Goal: Task Accomplishment & Management: Use online tool/utility

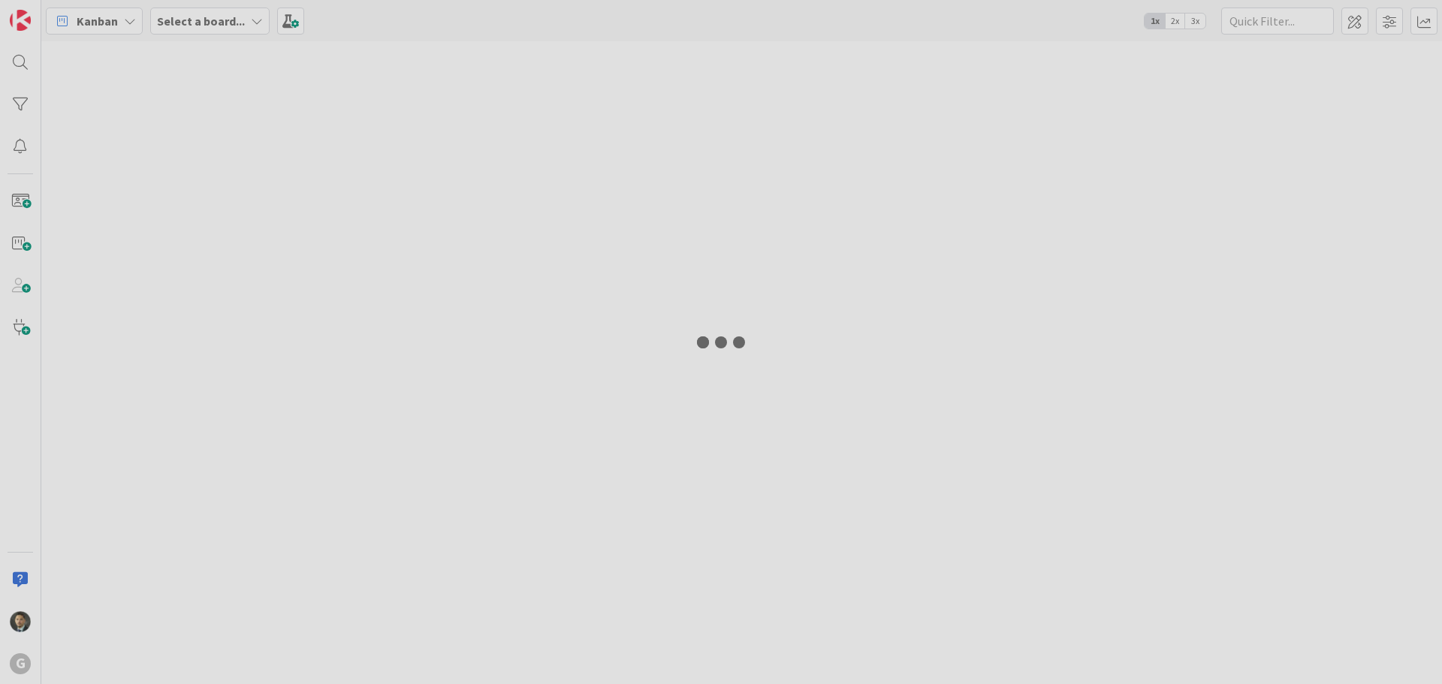
type input "[PERSON_NAME]"
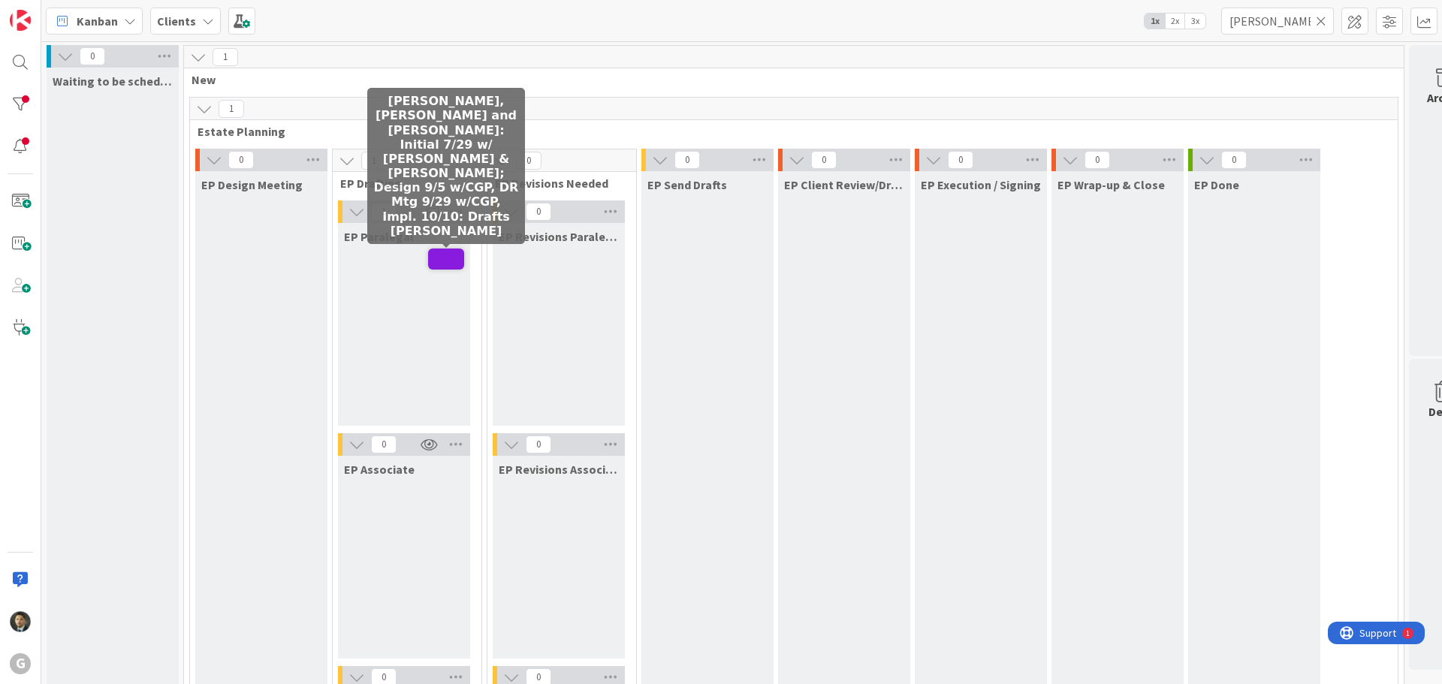
click at [439, 259] on span at bounding box center [446, 259] width 36 height 21
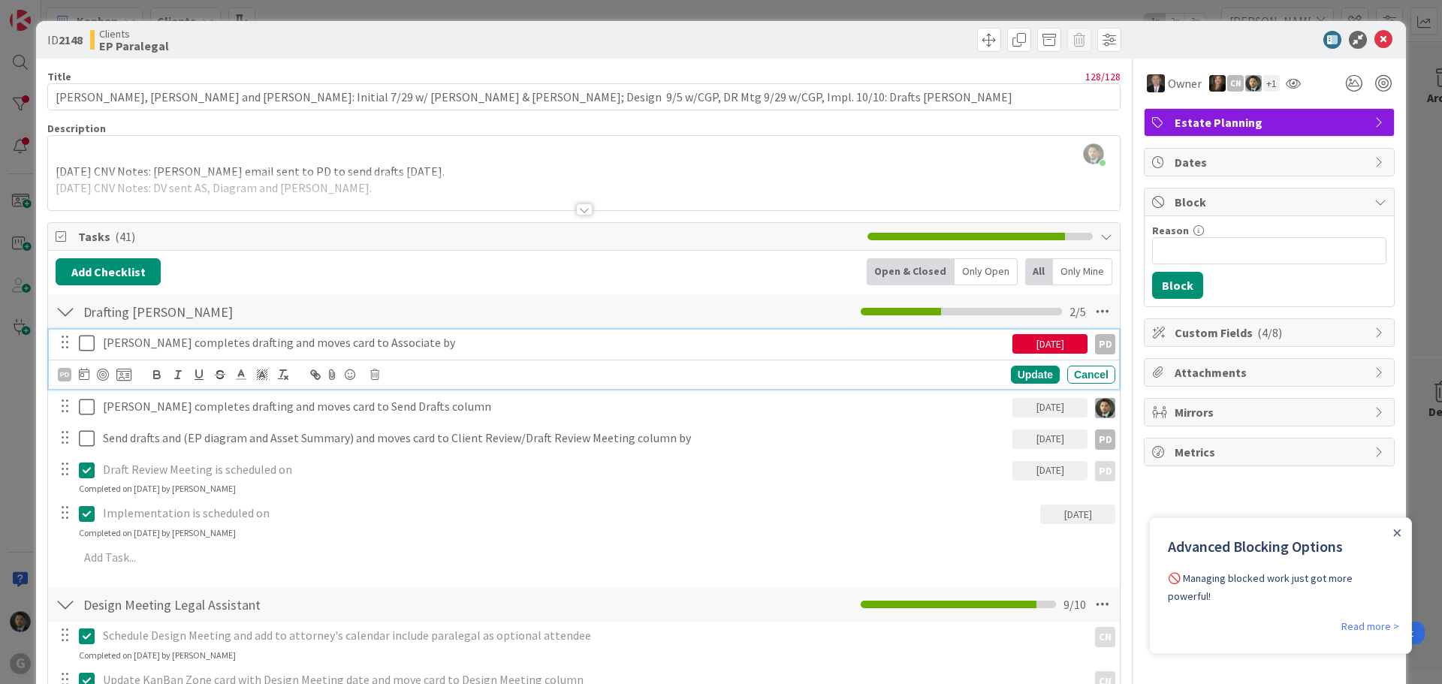
click at [220, 342] on p "[PERSON_NAME] completes drafting and moves card to Associate by" at bounding box center [555, 342] width 904 height 17
drag, startPoint x: 126, startPoint y: 342, endPoint x: 97, endPoint y: 343, distance: 29.3
click at [97, 343] on div "[PERSON_NAME] completes drafting and moves card to Associate by" at bounding box center [555, 343] width 916 height 26
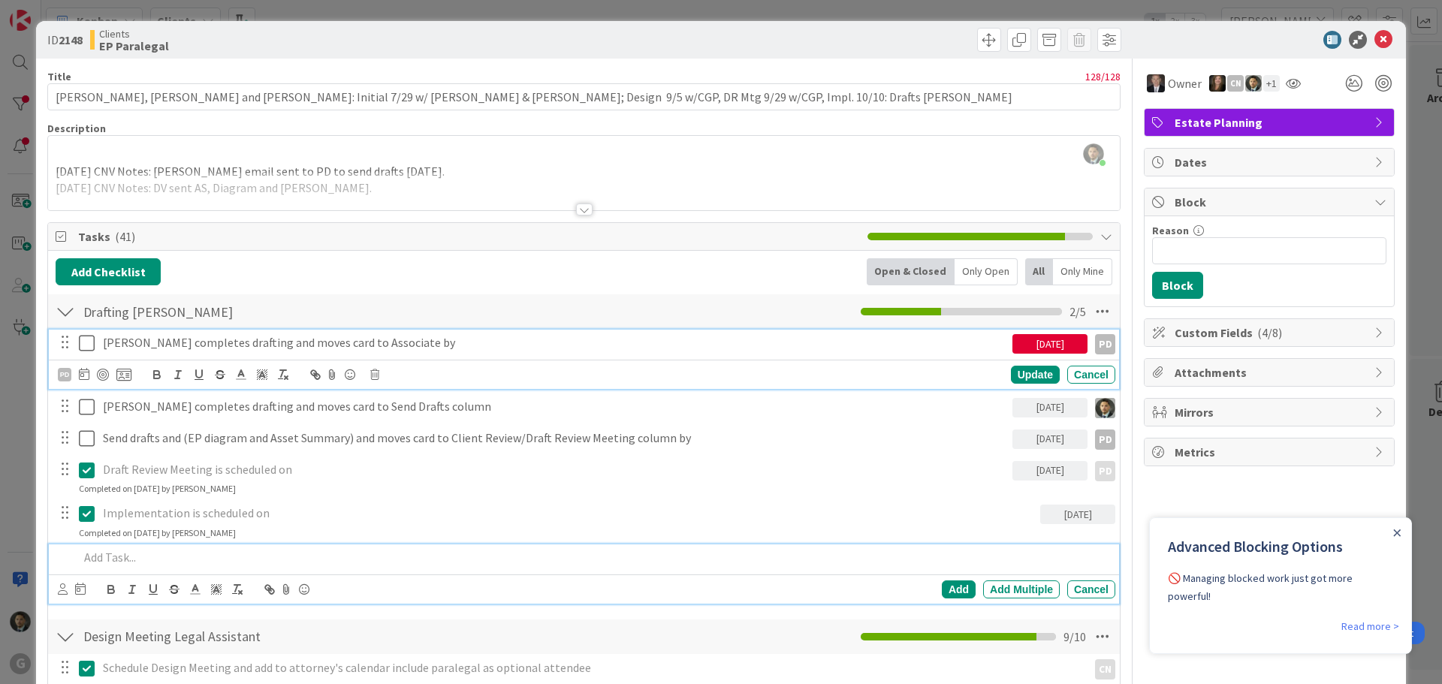
click at [100, 560] on p at bounding box center [594, 557] width 1031 height 17
click at [381, 352] on div "[PERSON_NAME] completes drafting and moves card to Associate by" at bounding box center [555, 343] width 916 height 26
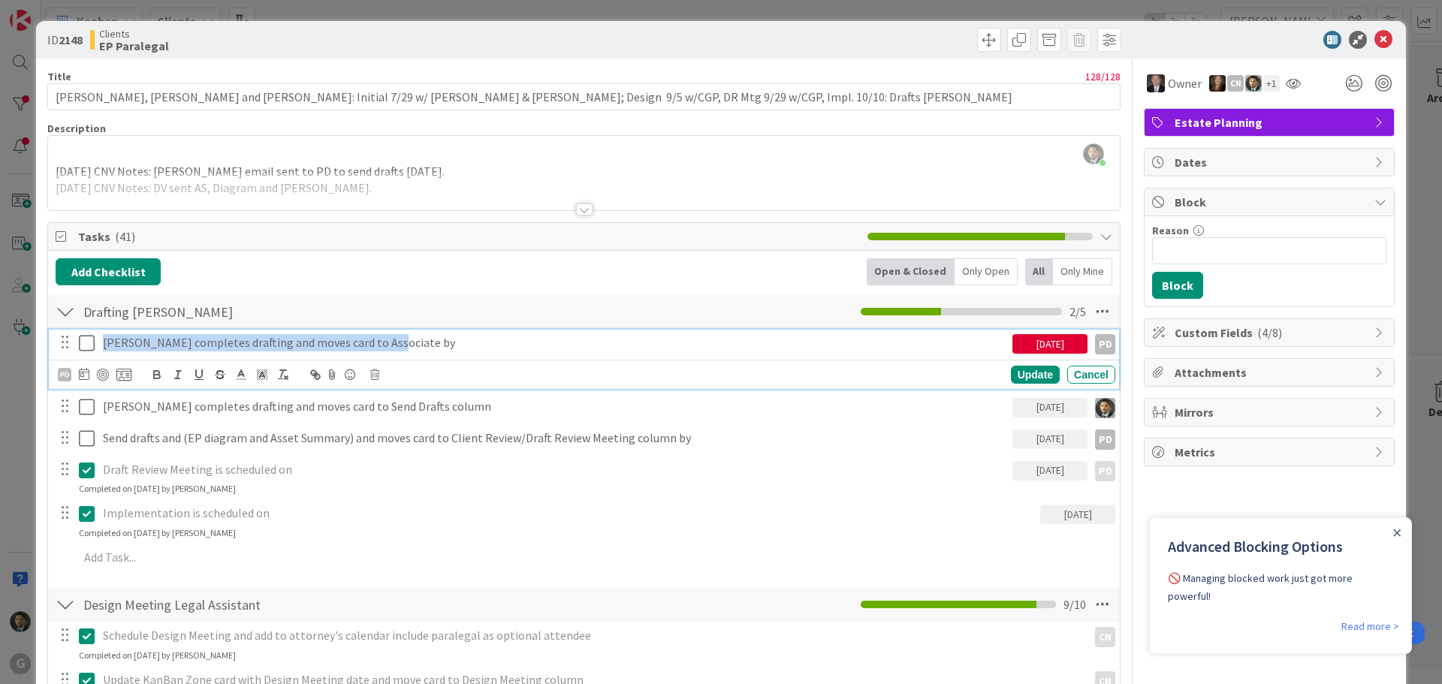
copy p "[PERSON_NAME] completes drafting and moves card to Associate by"
click at [203, 572] on div "Add Add Multiple Cancel" at bounding box center [584, 558] width 1070 height 27
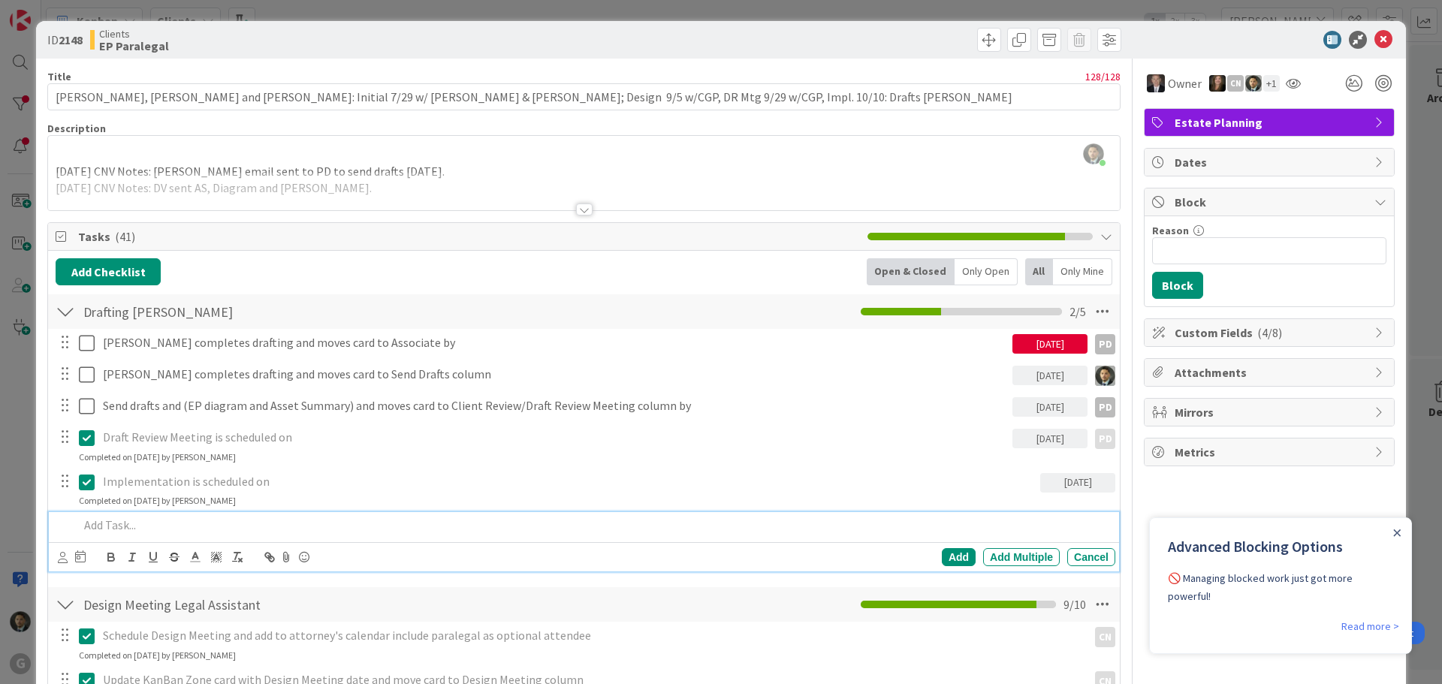
click at [167, 518] on p at bounding box center [594, 525] width 1031 height 17
paste div
drag, startPoint x: 104, startPoint y: 527, endPoint x: 53, endPoint y: 528, distance: 51.1
click at [53, 528] on div "[PERSON_NAME] completes drafting and moves card to Associate by Add Add Multipl…" at bounding box center [584, 541] width 1070 height 59
click at [201, 524] on p "[PERSON_NAME] completes drafting and moves card to Associate by" at bounding box center [594, 525] width 1031 height 17
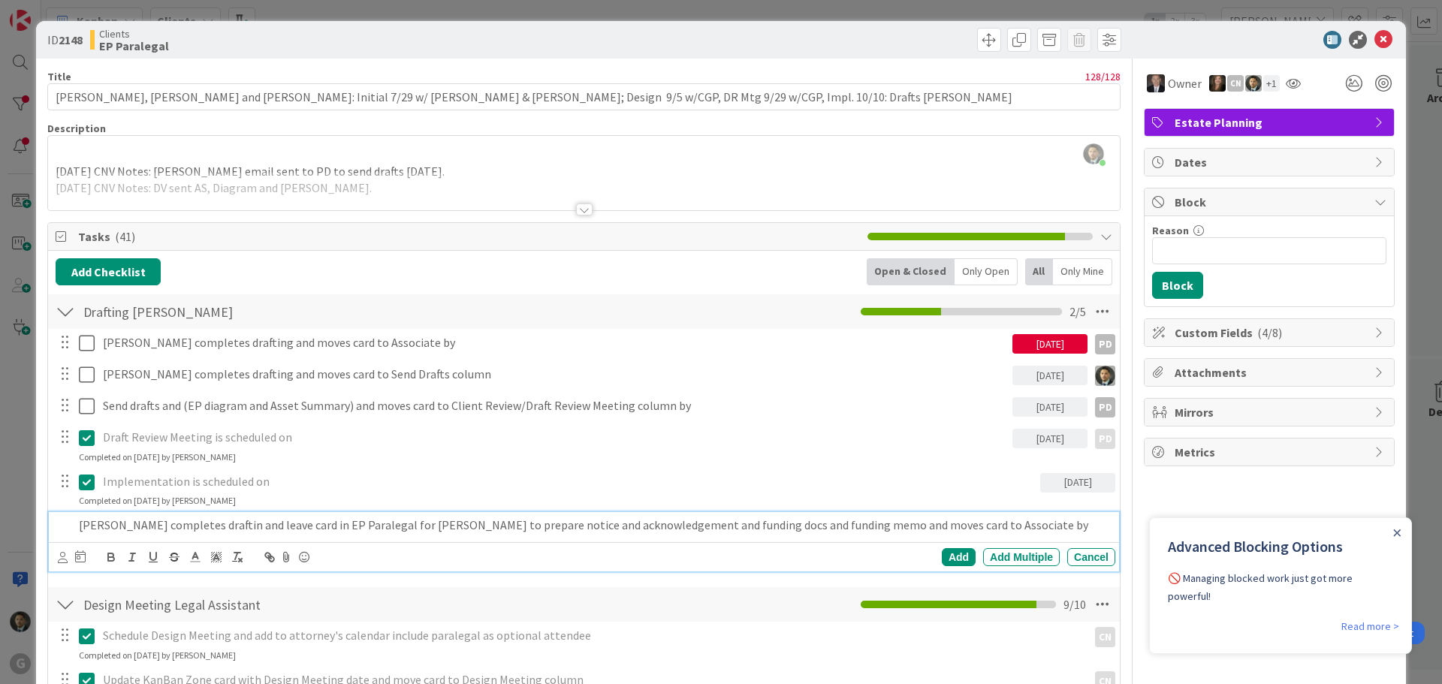
click at [875, 524] on p "[PERSON_NAME] completes draftin and leave card in EP Paralegal for [PERSON_NAME…" at bounding box center [594, 525] width 1031 height 17
drag, startPoint x: 950, startPoint y: 525, endPoint x: 805, endPoint y: 524, distance: 145.7
click at [805, 524] on p "[PERSON_NAME] completes draftin and leave card in EP Paralegal for [PERSON_NAME…" at bounding box center [594, 525] width 1031 height 17
click at [908, 521] on p "[PERSON_NAME] completes draftin and leave card in EP Paralegal for [PERSON_NAME…" at bounding box center [594, 525] width 1031 height 17
click at [938, 524] on p "[PERSON_NAME] completes draftin and leave card in EP Paralegal for [PERSON_NAME…" at bounding box center [594, 525] width 1031 height 17
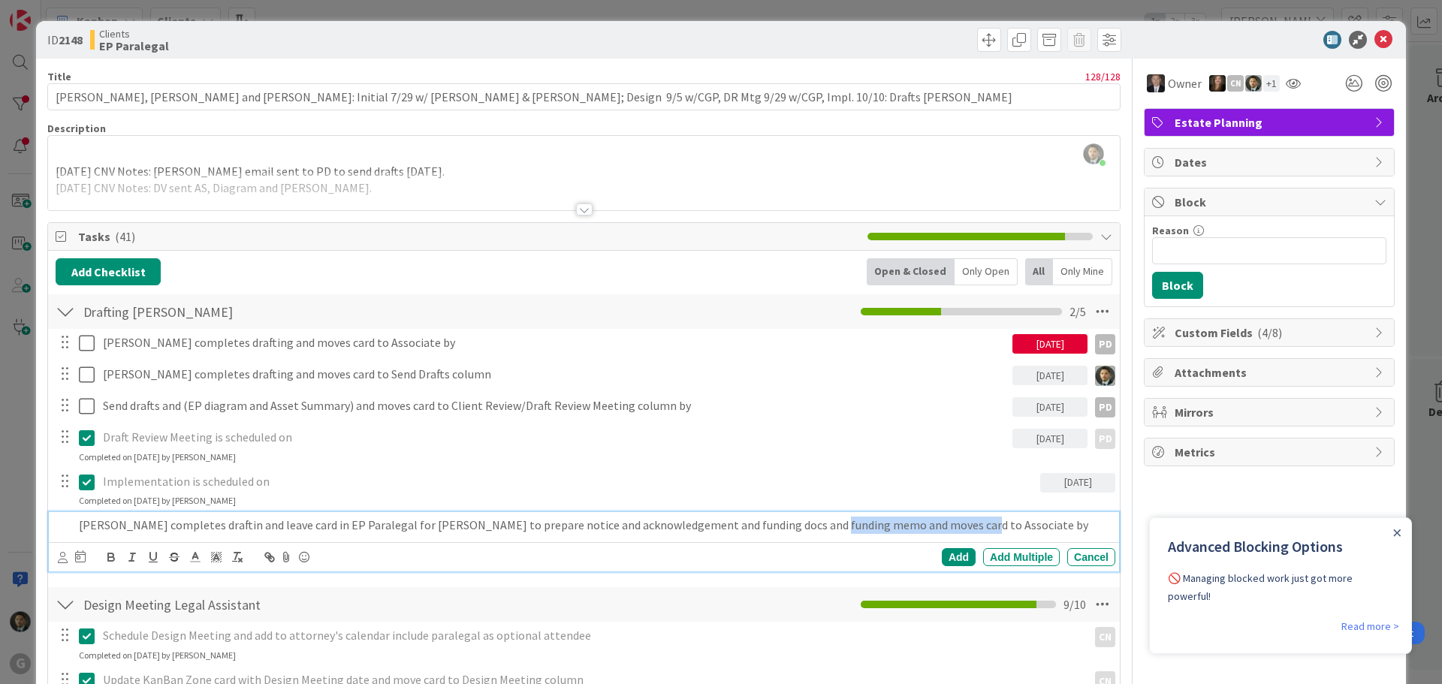
drag, startPoint x: 941, startPoint y: 525, endPoint x: 805, endPoint y: 531, distance: 136.1
click at [805, 531] on p "[PERSON_NAME] completes draftin and leave card in EP Paralegal for [PERSON_NAME…" at bounding box center [594, 525] width 1031 height 17
drag, startPoint x: 869, startPoint y: 521, endPoint x: 804, endPoint y: 527, distance: 65.6
click at [804, 527] on p "[PERSON_NAME] completes draftin and leave card in EP Paralegal for [PERSON_NAME…" at bounding box center [594, 525] width 1031 height 17
click at [79, 525] on p "[PERSON_NAME] completes draftin and leave card in EP Paralegal for [PERSON_NAME…" at bounding box center [594, 525] width 1031 height 17
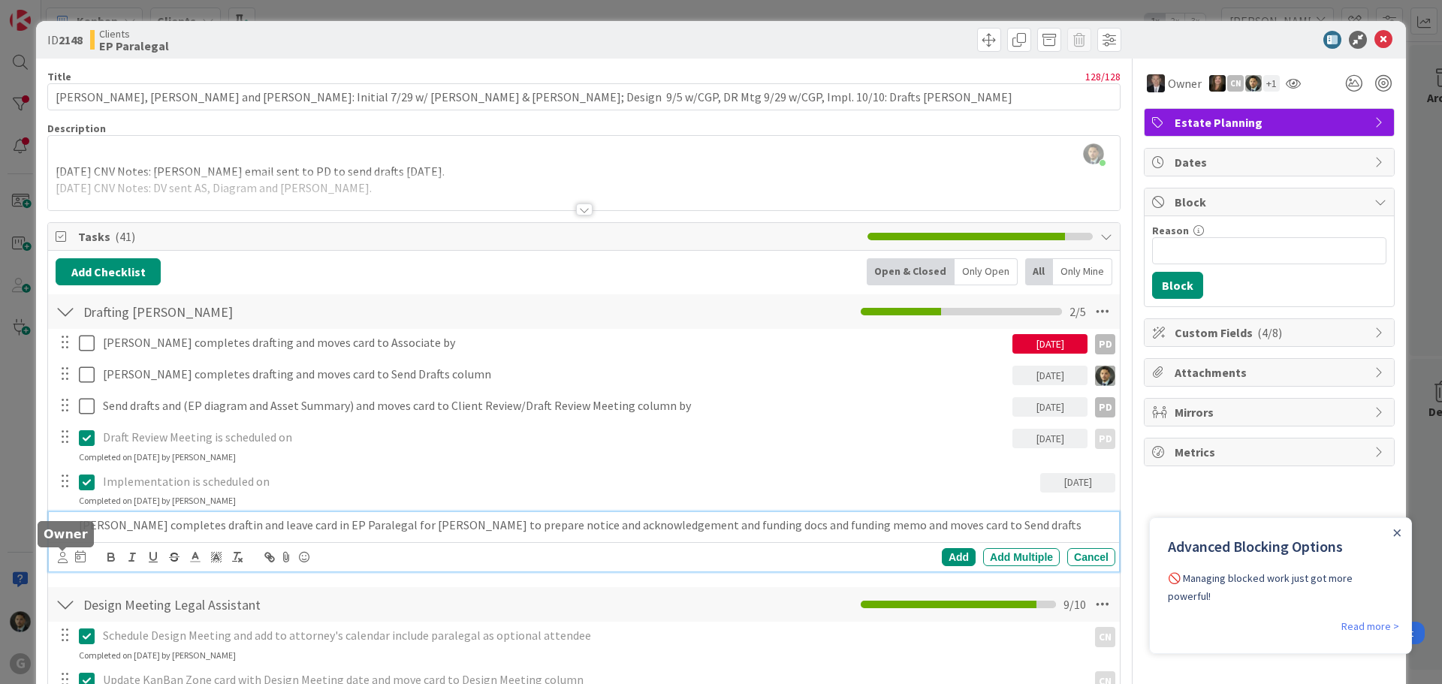
click at [59, 562] on icon at bounding box center [63, 557] width 10 height 11
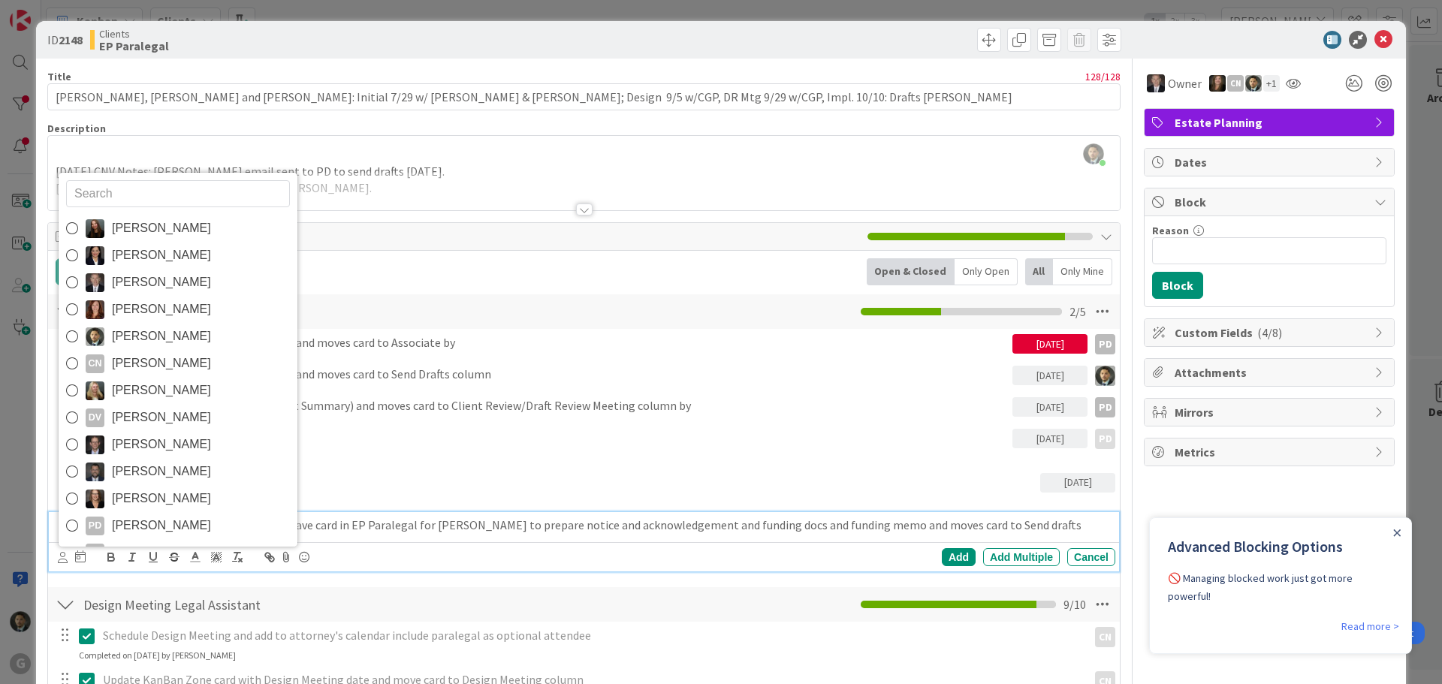
click at [144, 330] on span "[PERSON_NAME]" at bounding box center [161, 336] width 99 height 23
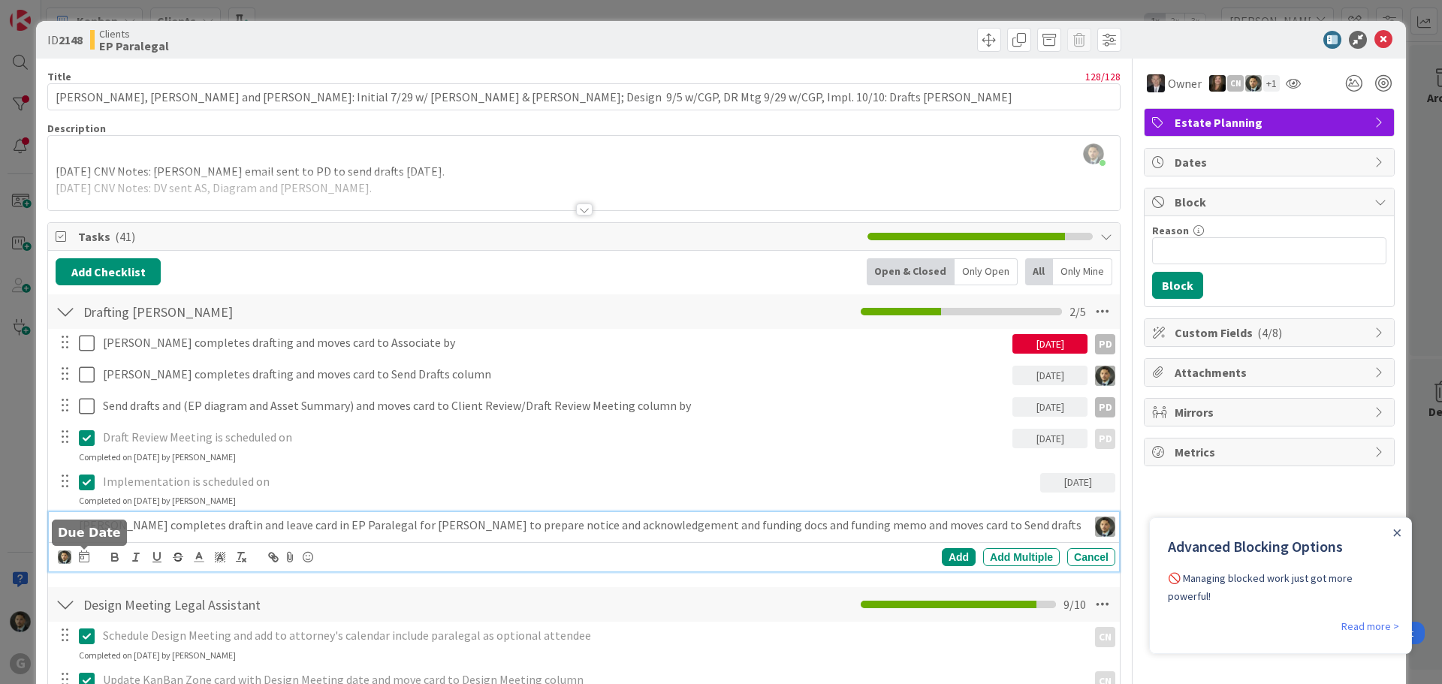
click at [83, 554] on icon at bounding box center [84, 557] width 11 height 12
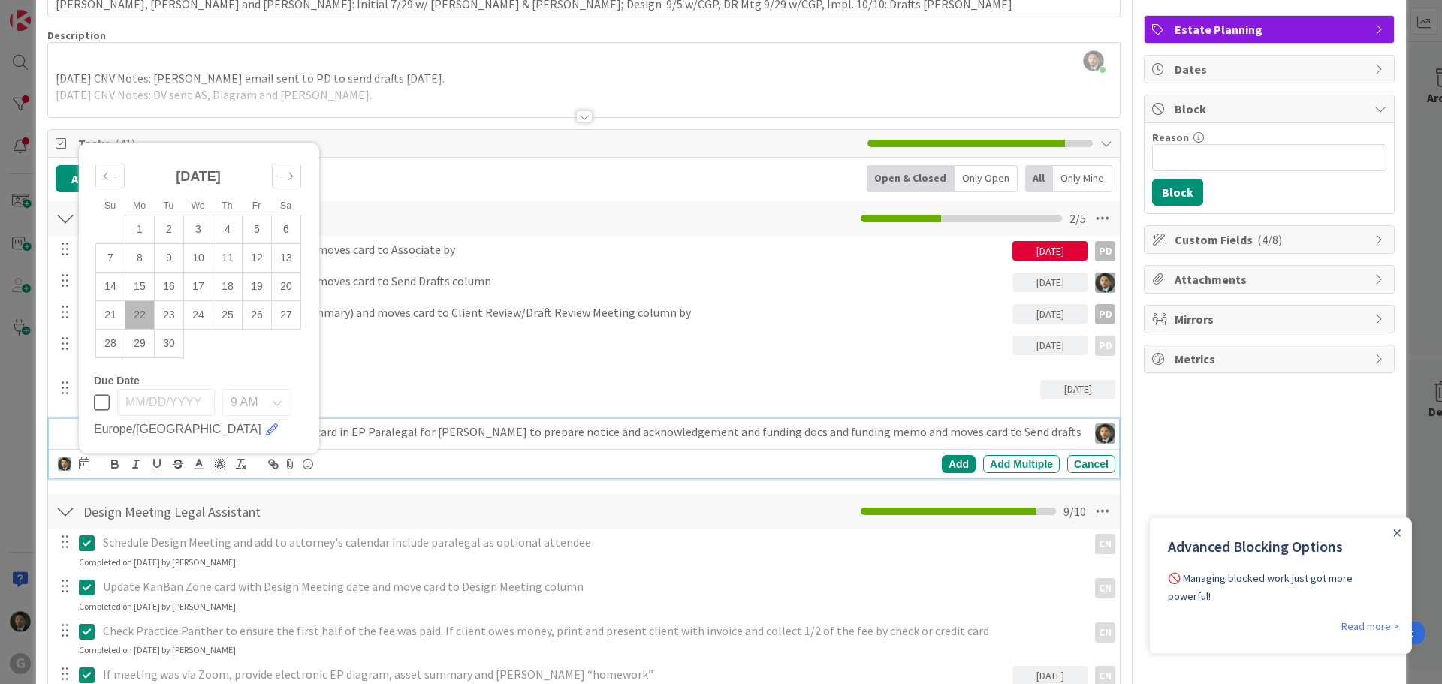
scroll to position [150, 0]
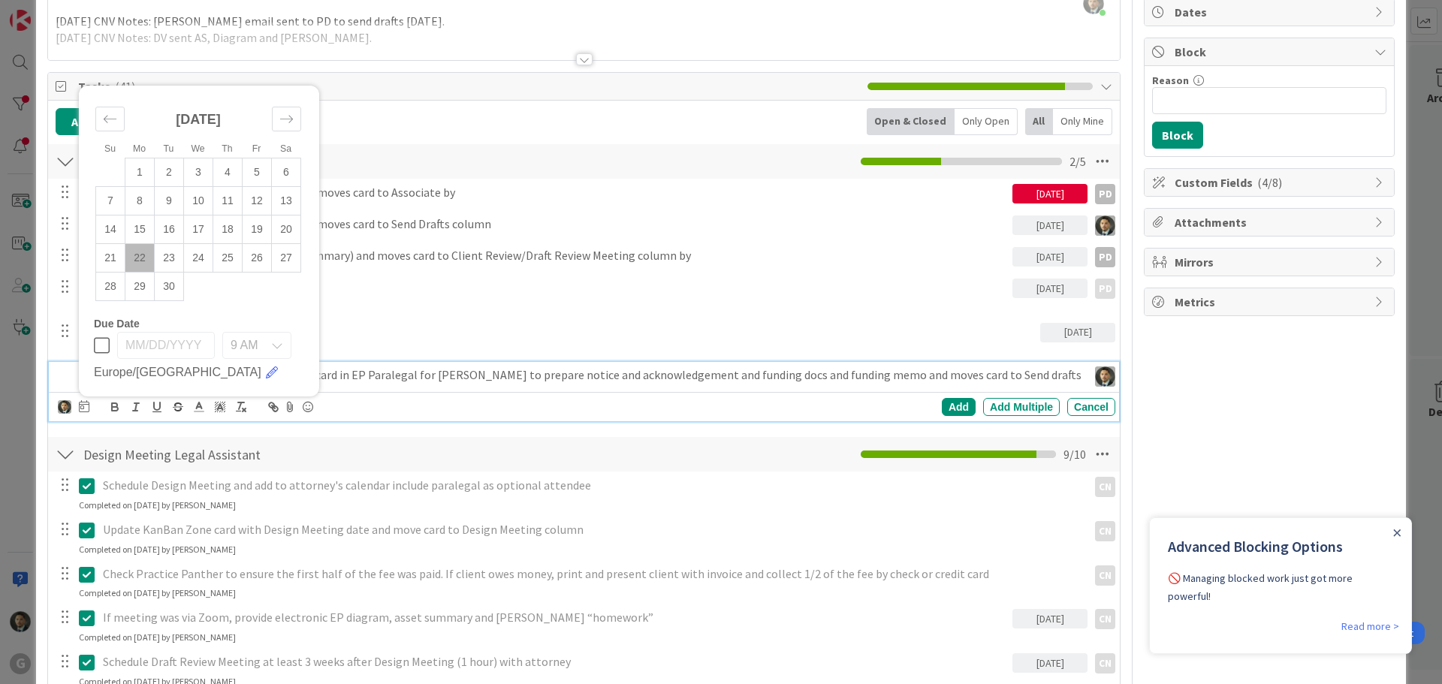
click at [134, 256] on td "22" at bounding box center [139, 258] width 29 height 29
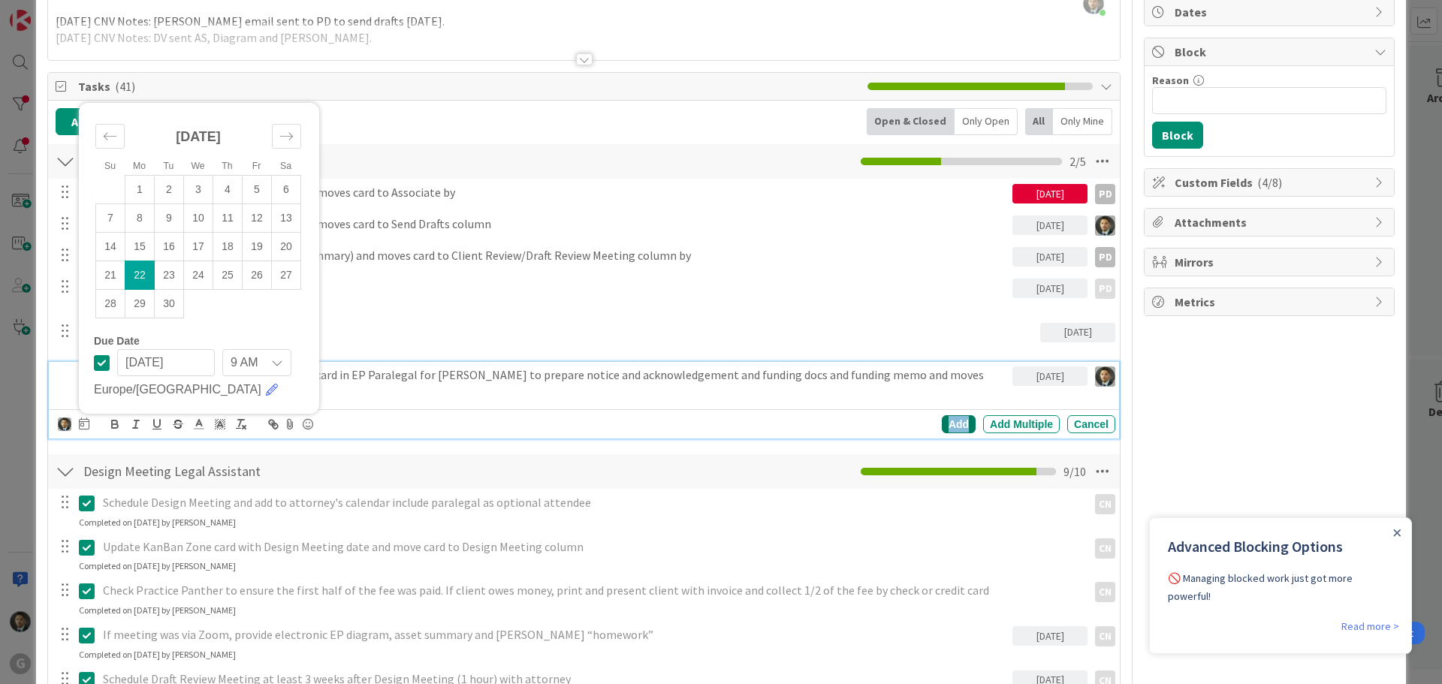
click at [944, 415] on div "Add" at bounding box center [959, 424] width 34 height 18
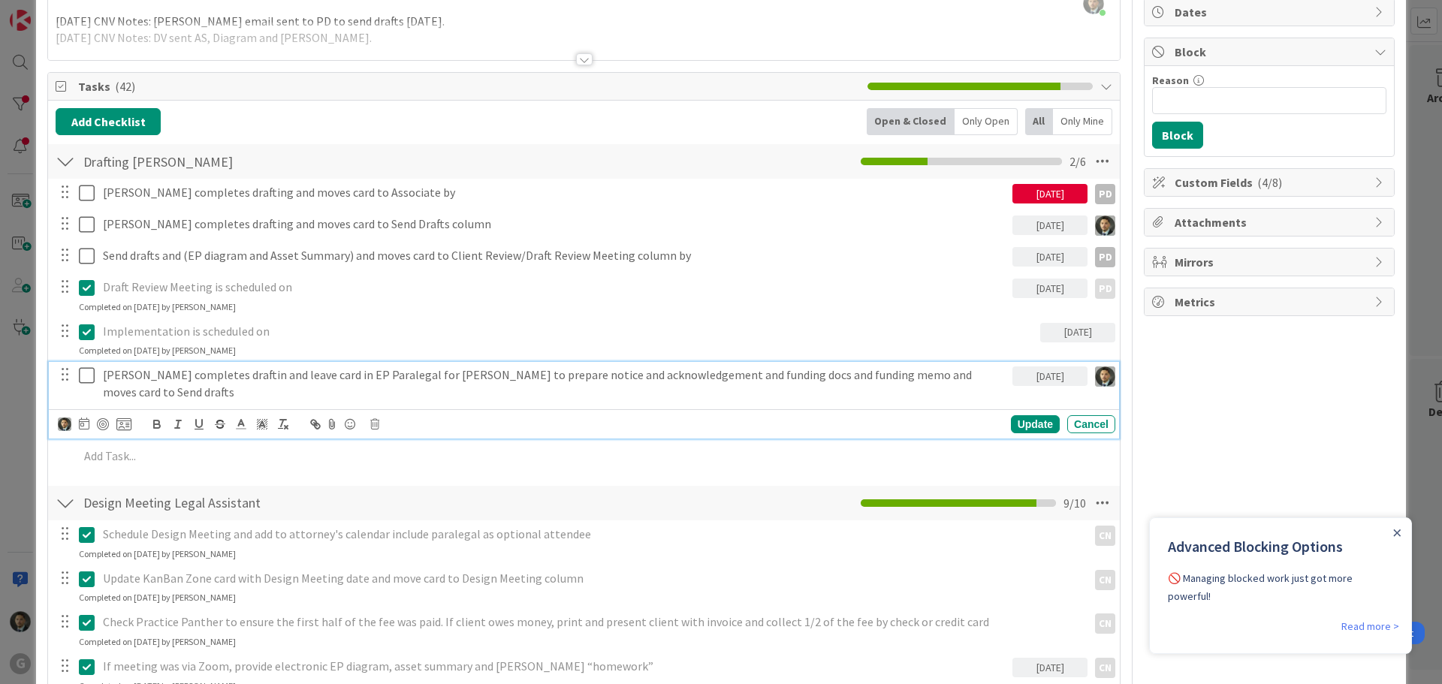
click at [83, 378] on icon at bounding box center [87, 376] width 16 height 18
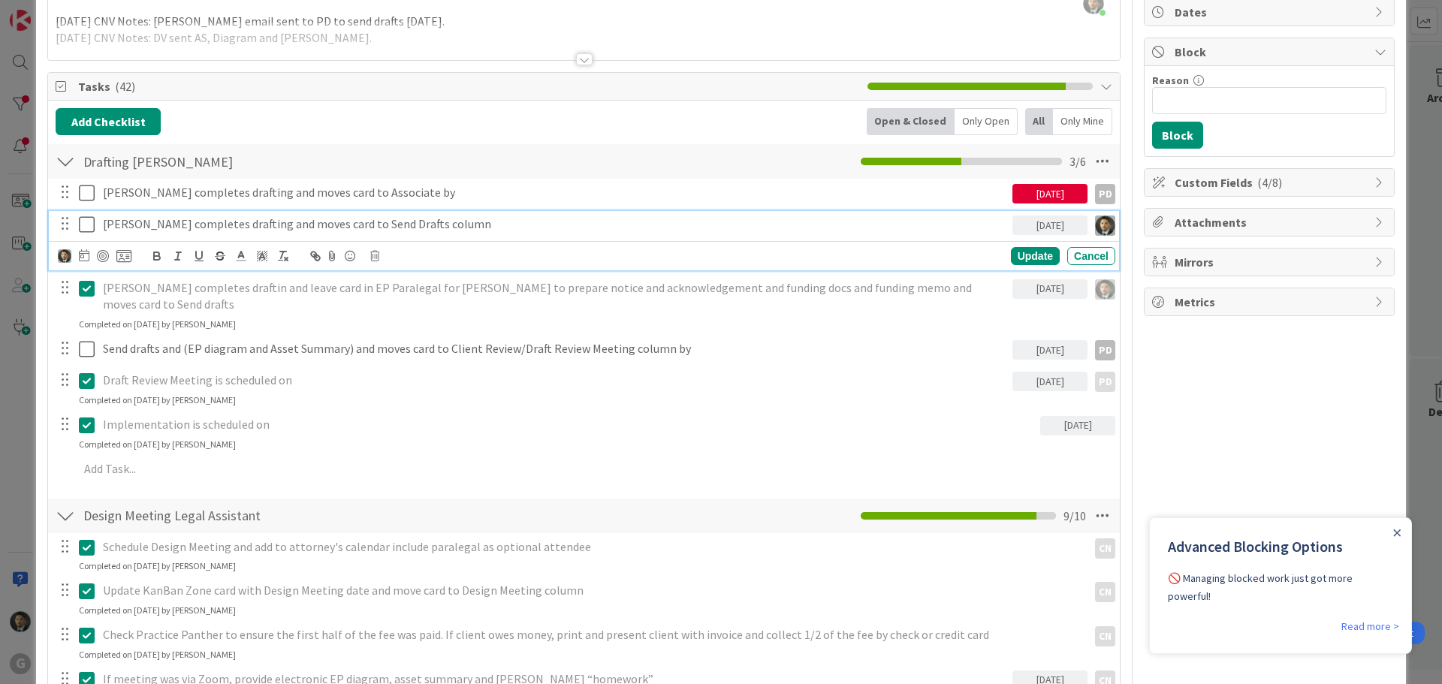
click at [87, 226] on icon at bounding box center [87, 225] width 16 height 18
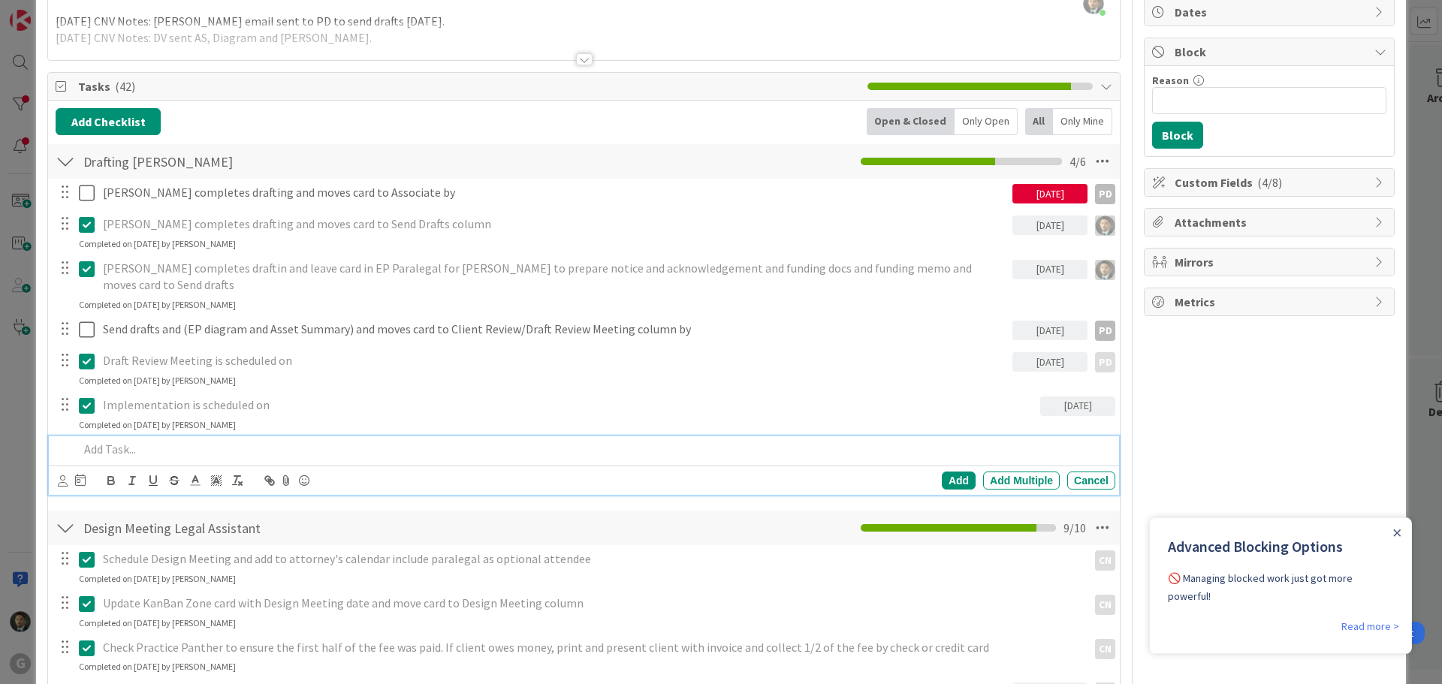
click at [291, 441] on p at bounding box center [594, 449] width 1031 height 17
click at [66, 476] on icon at bounding box center [63, 481] width 10 height 11
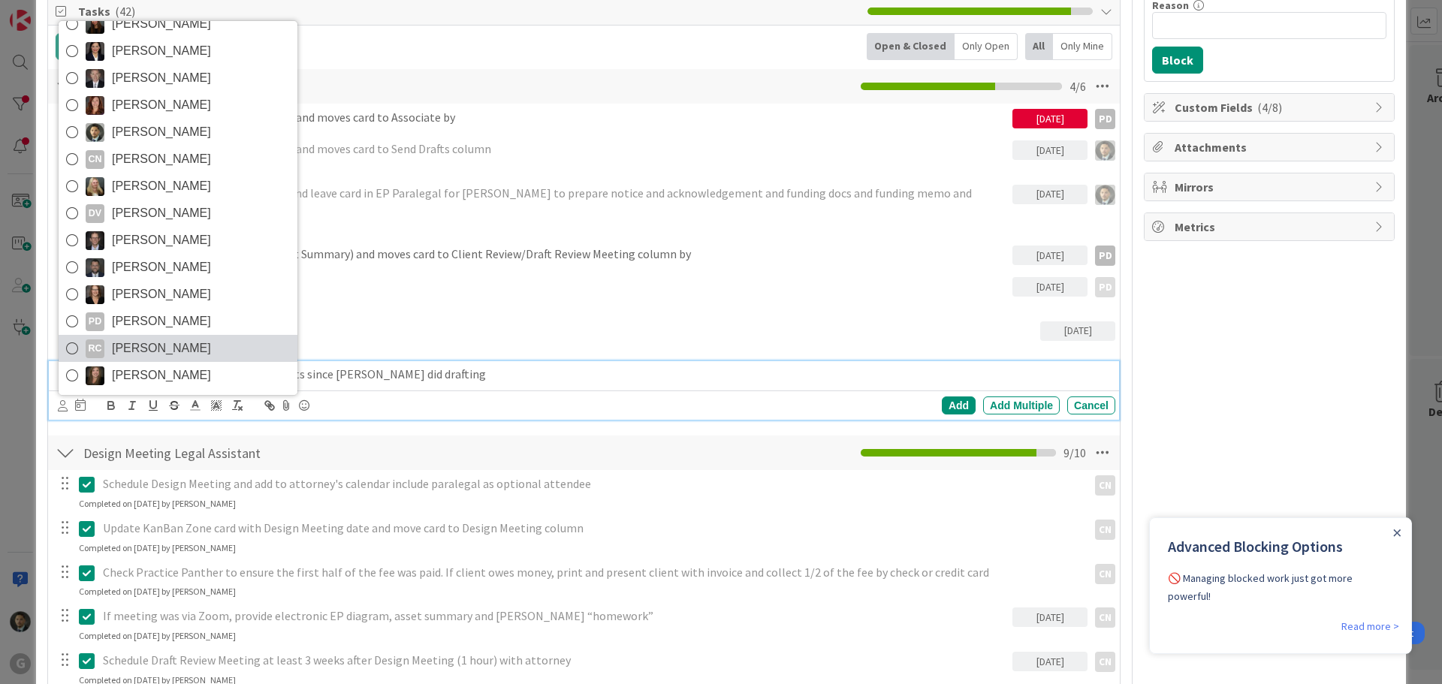
scroll to position [0, 0]
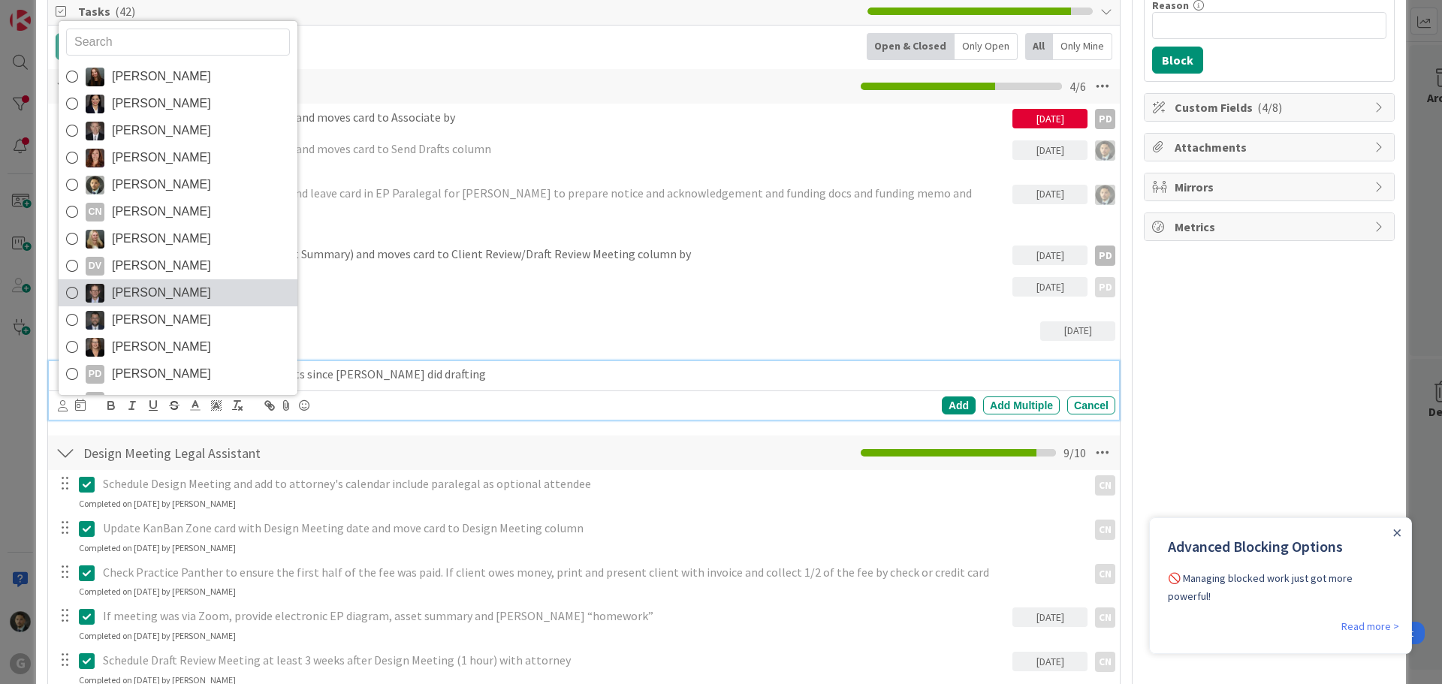
click at [190, 279] on link "[PERSON_NAME]" at bounding box center [178, 292] width 239 height 27
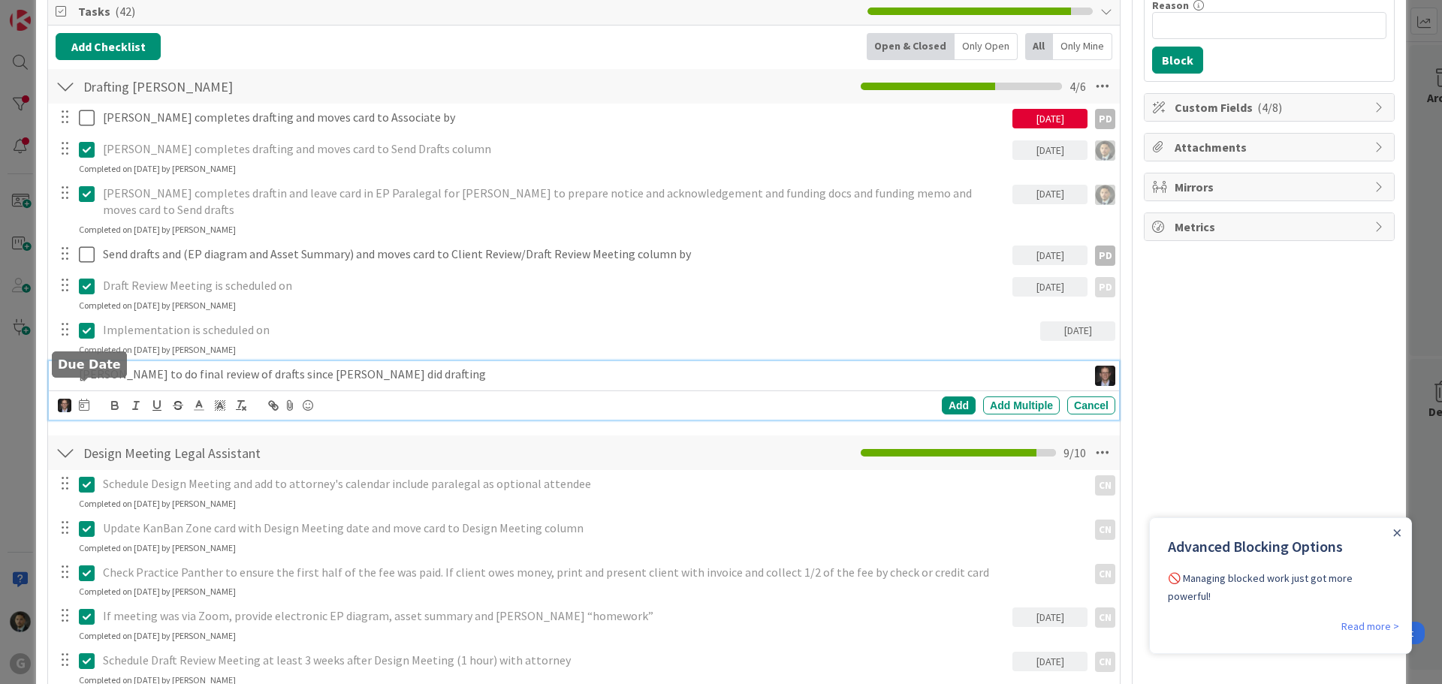
click at [83, 399] on icon at bounding box center [84, 405] width 11 height 12
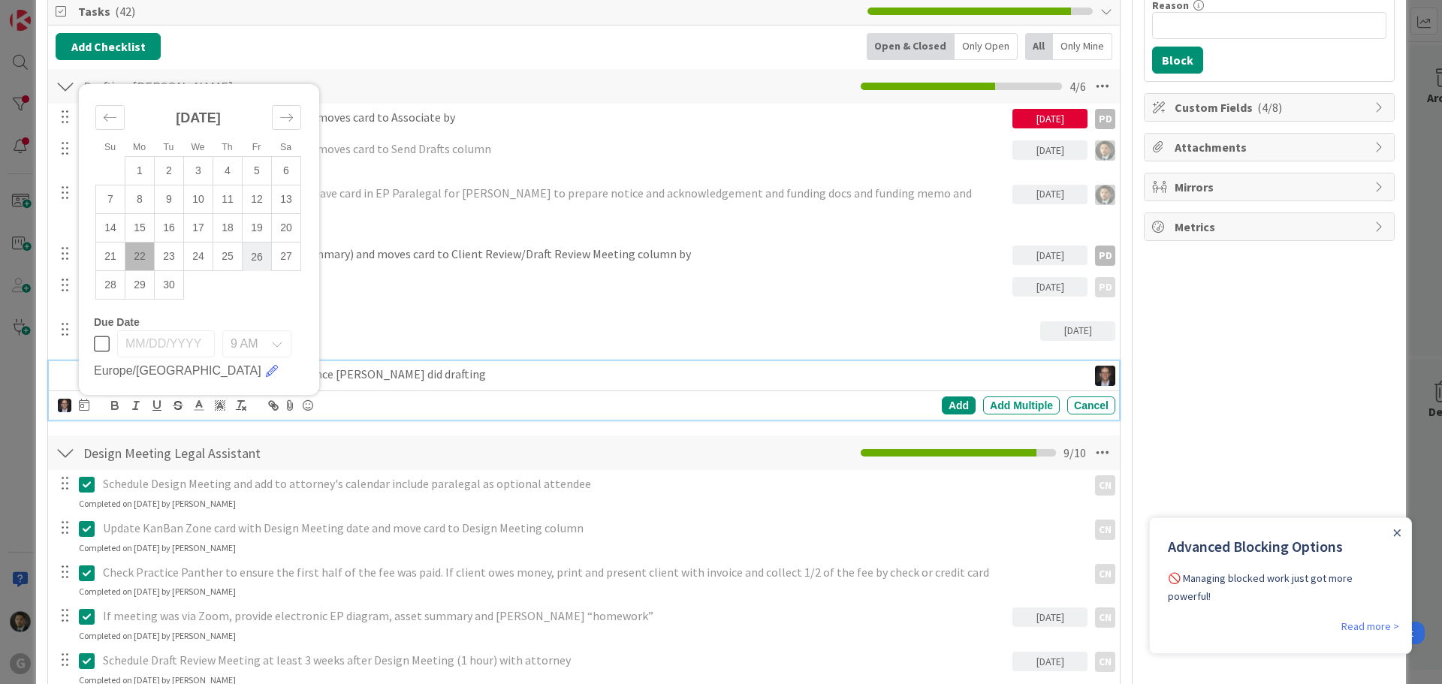
click at [256, 243] on td "26" at bounding box center [257, 257] width 29 height 29
type input "[DATE]"
click at [946, 397] on div "Add" at bounding box center [959, 406] width 34 height 18
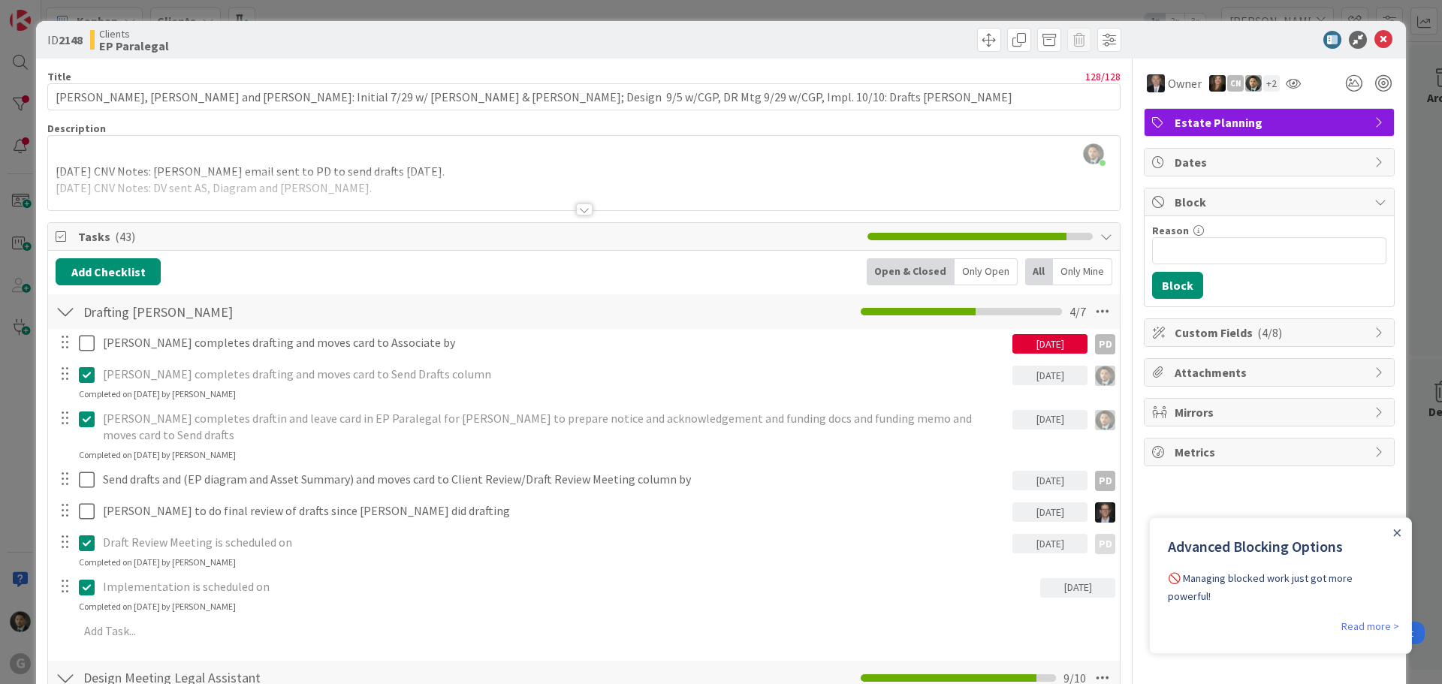
click at [901, 8] on div "ID 2148 Clients EP Paralegal Title 128 / 128 [PERSON_NAME], [PERSON_NAME] and […" at bounding box center [721, 342] width 1442 height 684
